Goal: Navigation & Orientation: Understand site structure

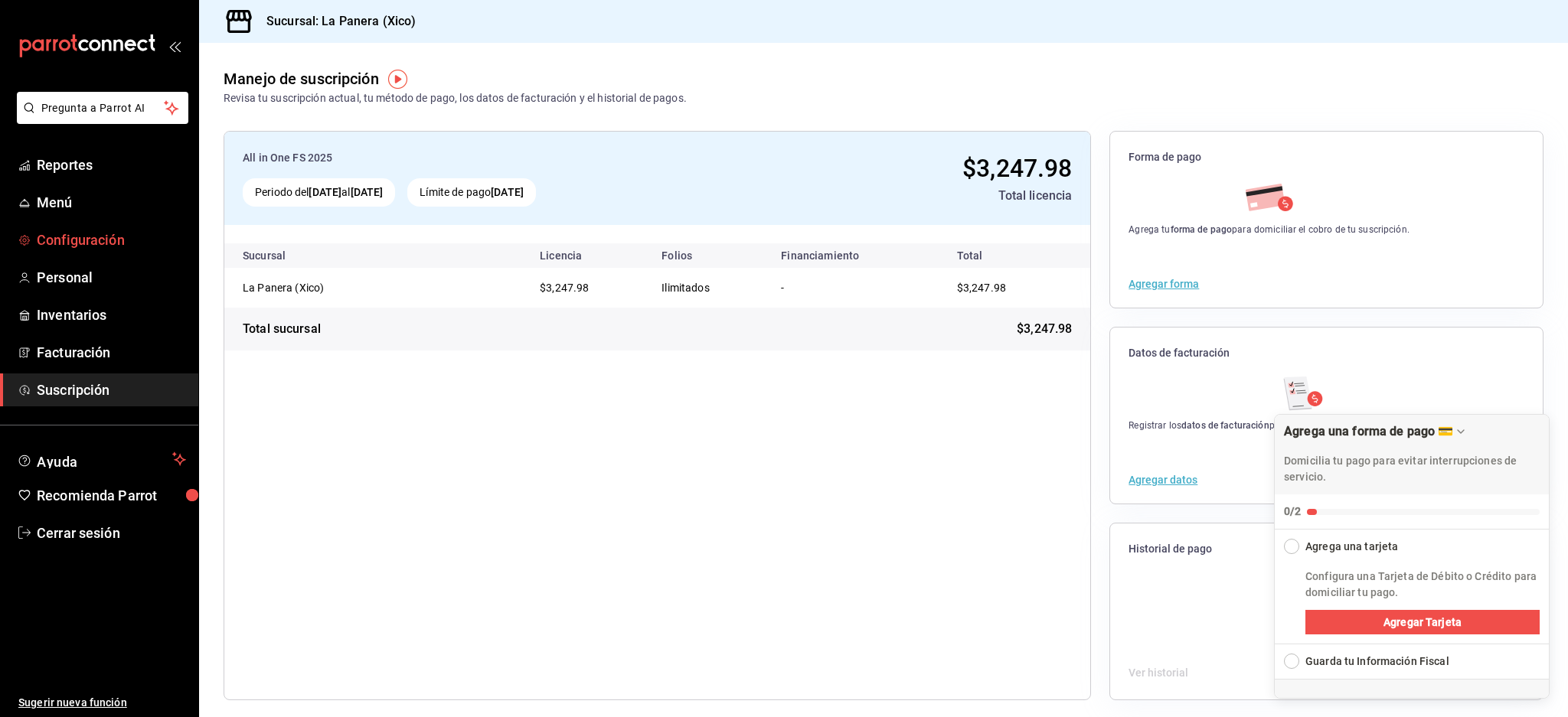
click at [96, 249] on span "Configuración" at bounding box center [111, 239] width 149 height 20
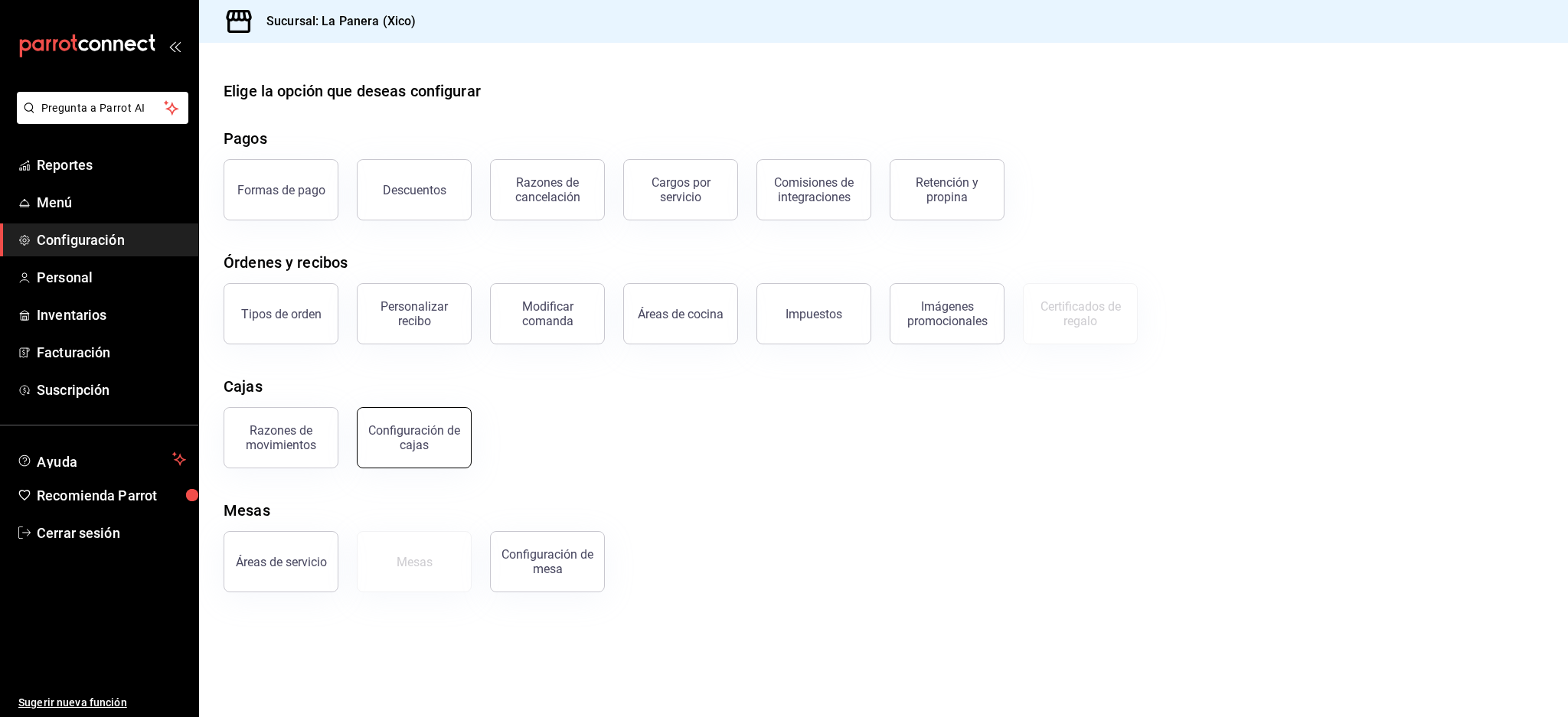
click at [424, 440] on div "Configuración de cajas" at bounding box center [413, 437] width 95 height 29
click at [1078, 334] on button "Certificados de regalo" at bounding box center [1079, 313] width 114 height 61
click at [65, 153] on link "Reportes" at bounding box center [99, 164] width 199 height 33
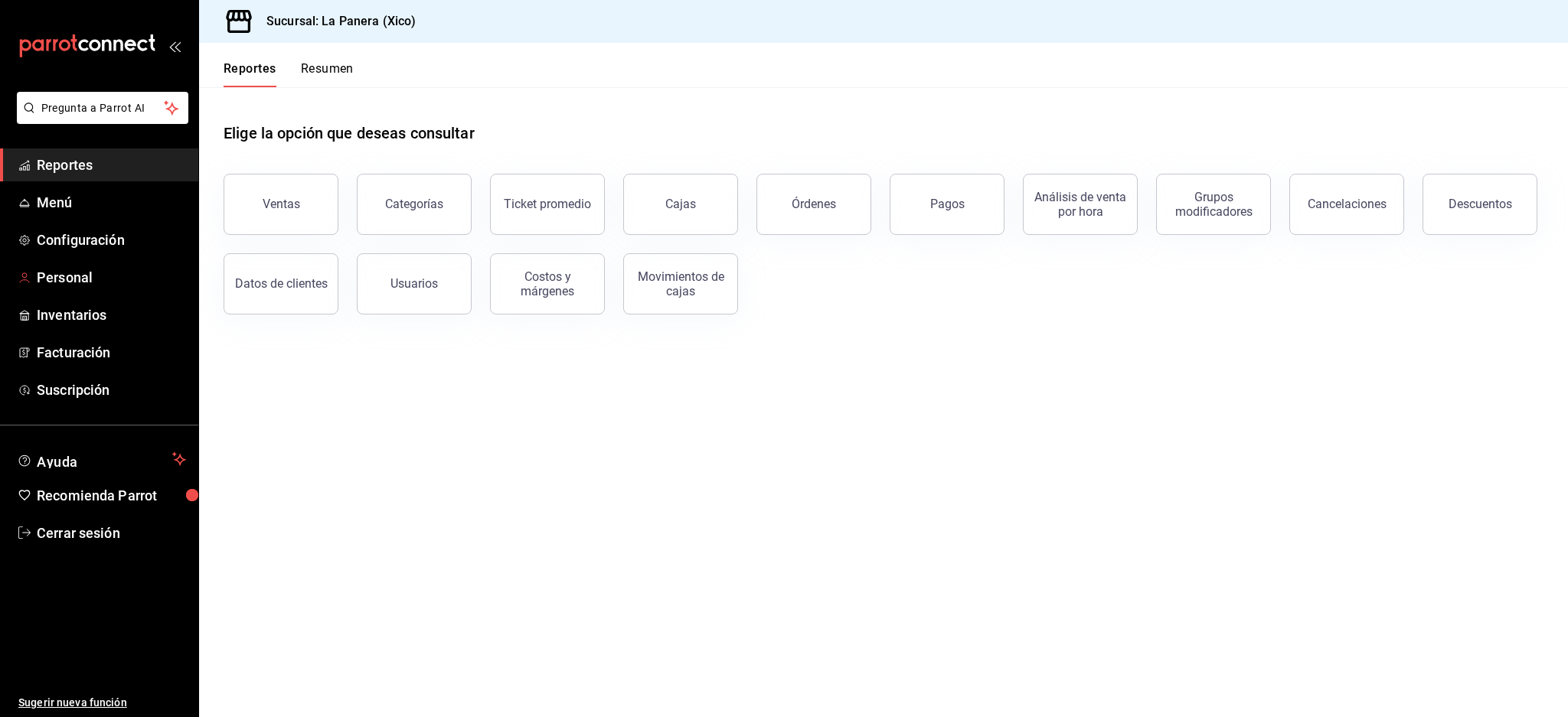
click at [96, 258] on ul "Reportes Menú Configuración Personal Inventarios Facturación Suscripción" at bounding box center [99, 277] width 199 height 258
click at [98, 243] on span "Configuración" at bounding box center [111, 239] width 149 height 20
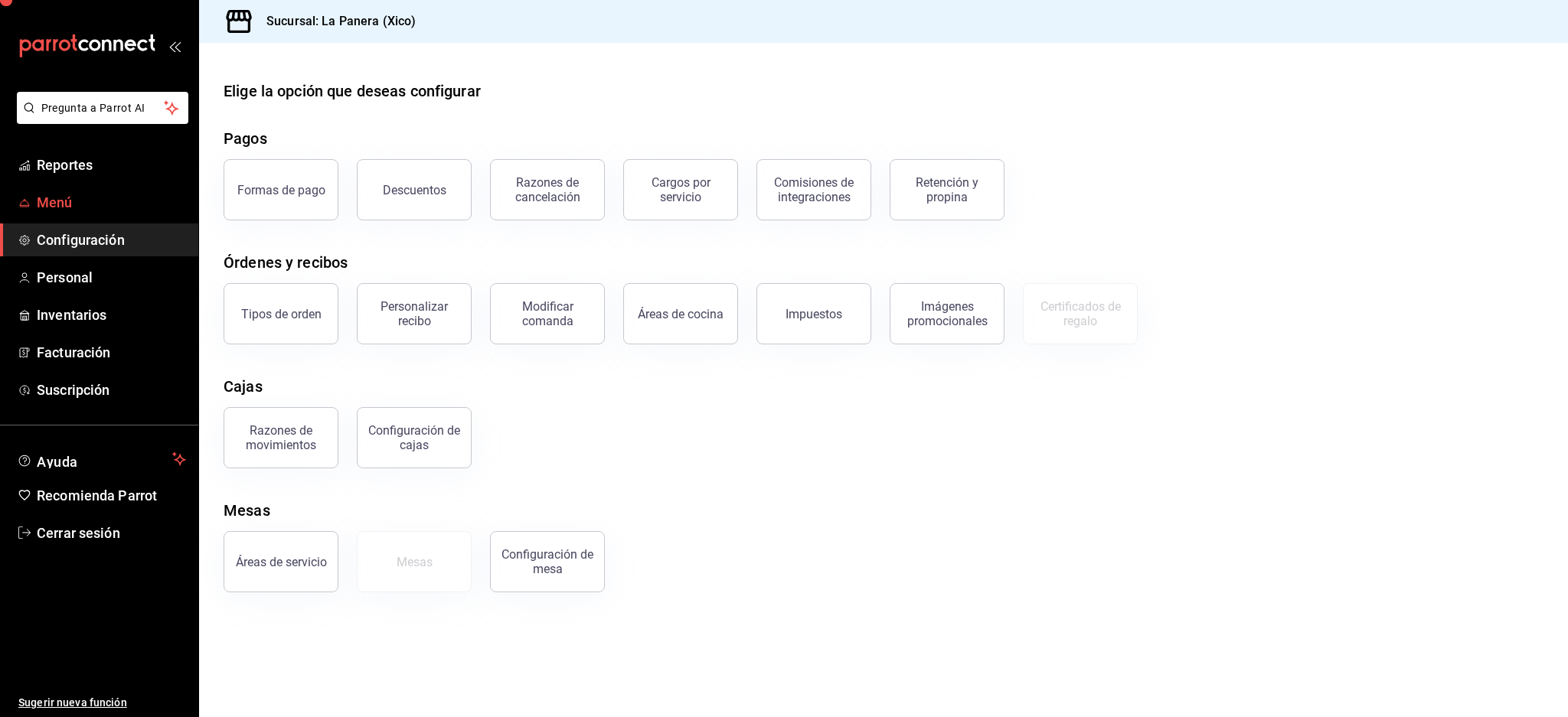
click at [91, 209] on span "Menú" at bounding box center [111, 202] width 149 height 20
